Goal: Navigation & Orientation: Find specific page/section

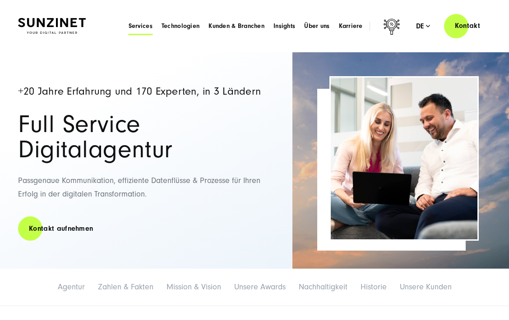
click at [134, 28] on span "Services" at bounding box center [140, 26] width 24 height 9
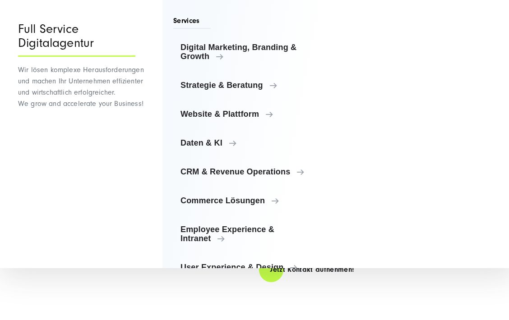
click at [185, 292] on div "SUNZINET - Ihr Partner für den digitalen Wandel Als Ihr Partner für den Digital…" at bounding box center [254, 134] width 472 height 370
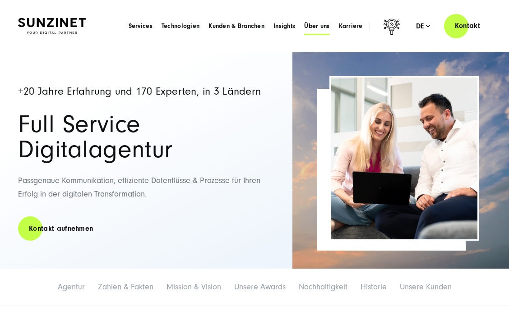
click at [314, 24] on span "Über uns" at bounding box center [316, 26] width 25 height 9
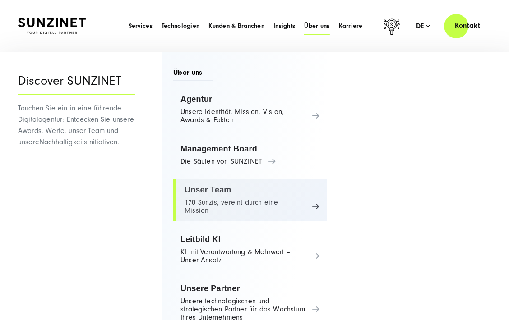
click at [254, 197] on link "Unser Team 170 Sunzis, vereint durch eine Mission" at bounding box center [249, 200] width 153 height 42
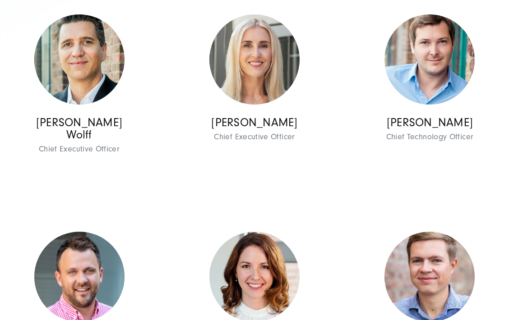
scroll to position [461, 0]
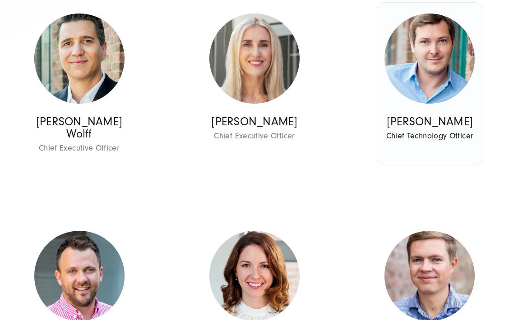
drag, startPoint x: 254, startPoint y: 192, endPoint x: 395, endPoint y: 17, distance: 224.7
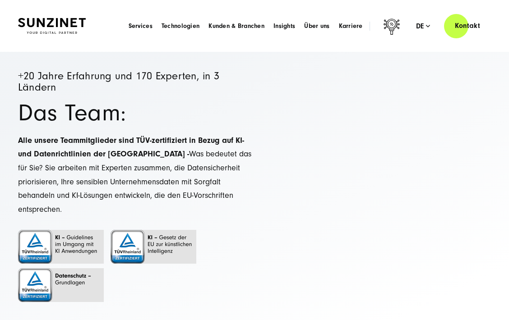
scroll to position [0, 0]
click at [58, 24] on img at bounding box center [52, 26] width 68 height 16
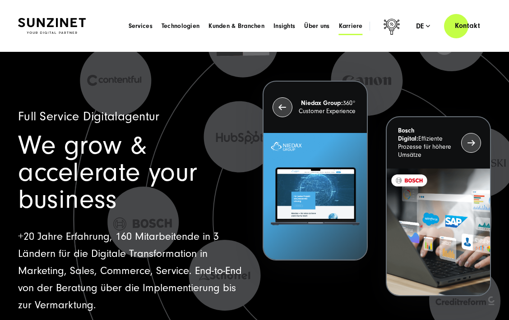
click at [352, 30] on span "Karriere" at bounding box center [351, 26] width 24 height 9
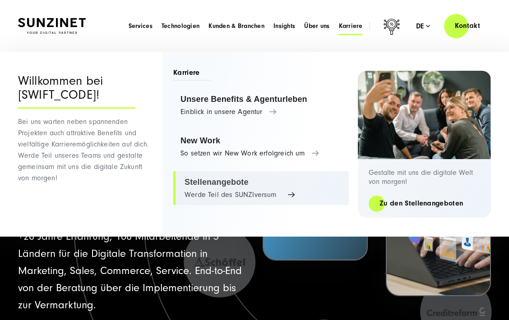
click at [225, 189] on link "Stellenangebote Werde Teil des SUNZIversum" at bounding box center [260, 188] width 175 height 34
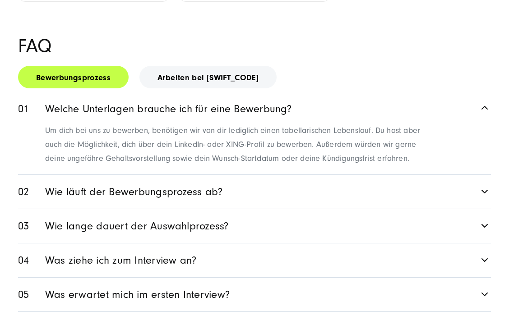
scroll to position [1198, 0]
